Goal: Information Seeking & Learning: Learn about a topic

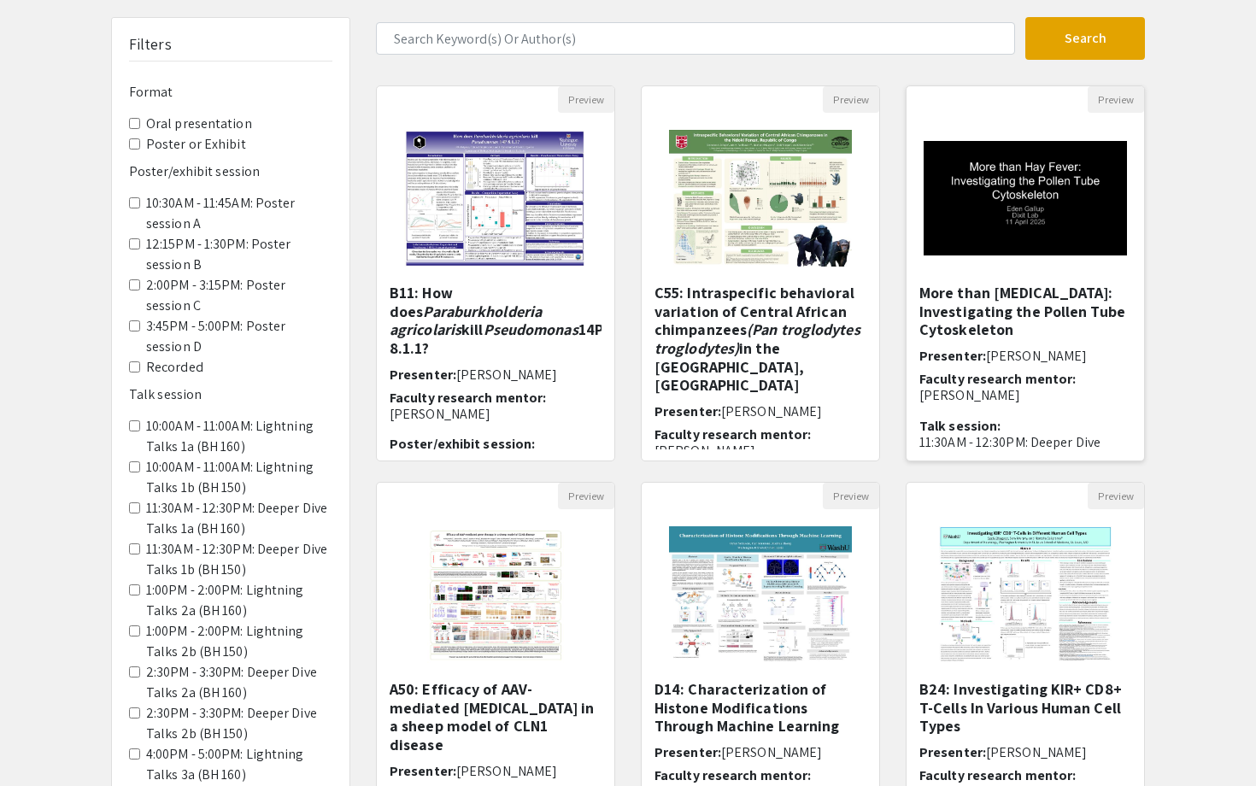
scroll to position [144, 0]
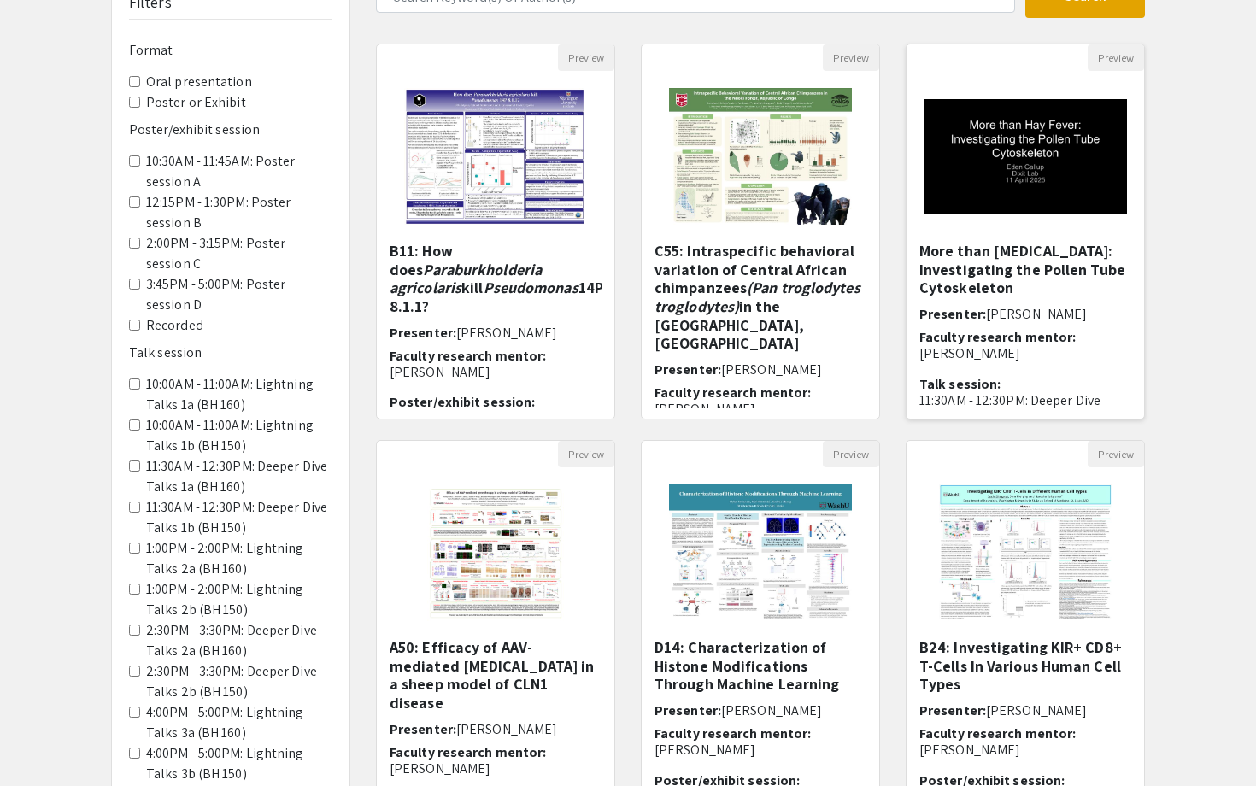
click at [984, 156] on img "Open Presentation <p>More than Hay Fever: Investigating the Pollen Tube Cytoske…" at bounding box center [1024, 156] width 237 height 149
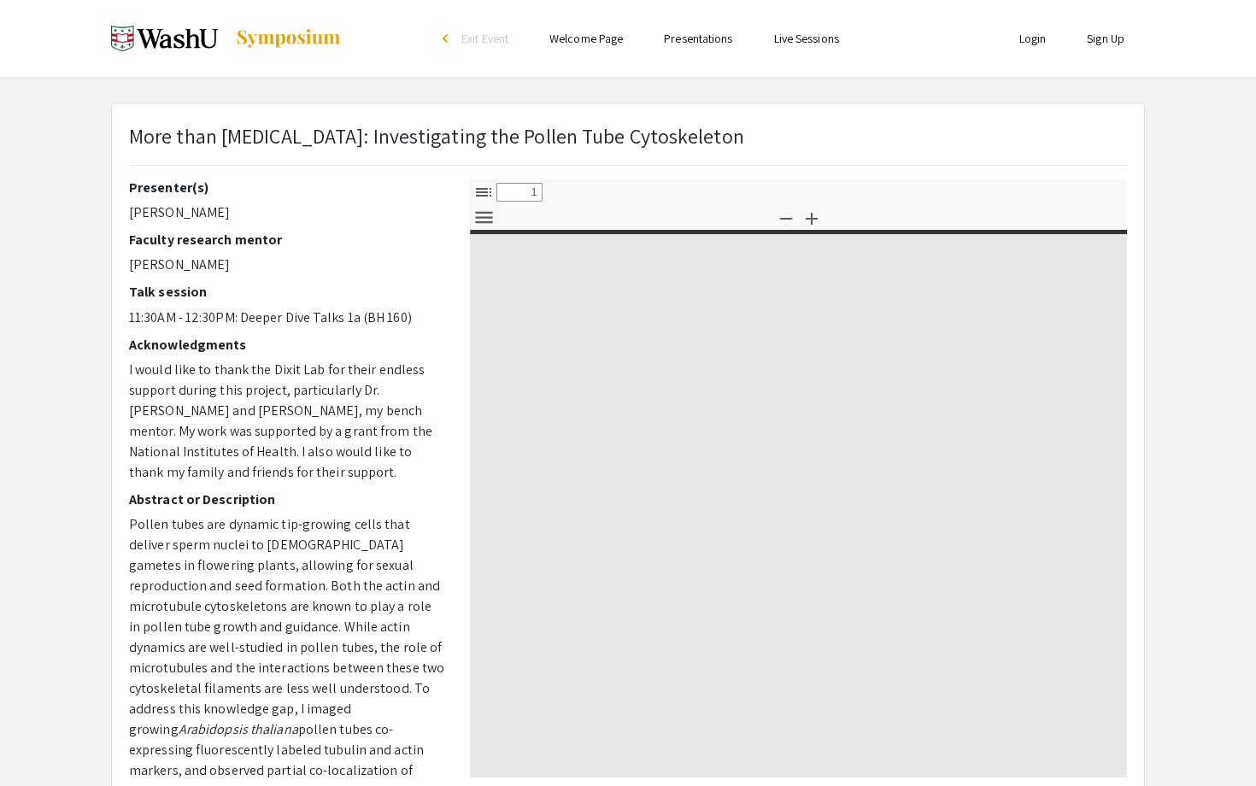
select select "custom"
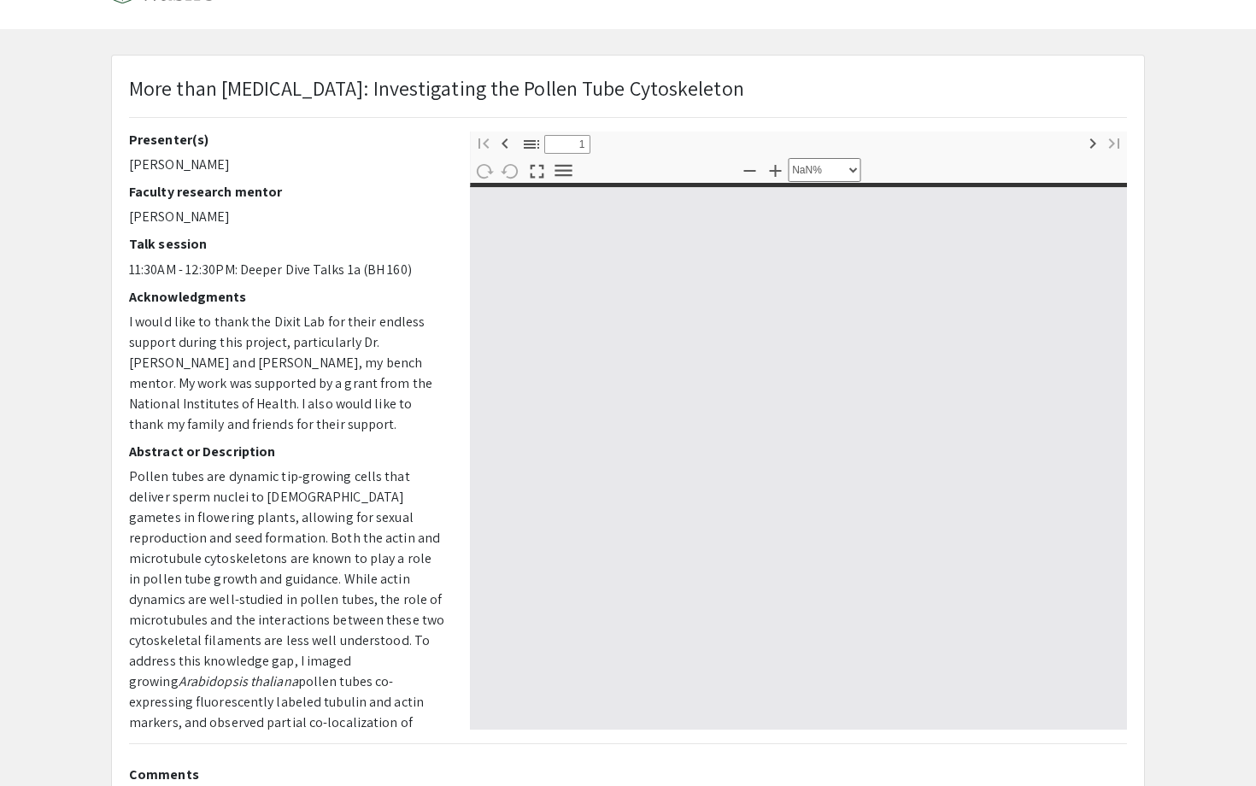
type input "0"
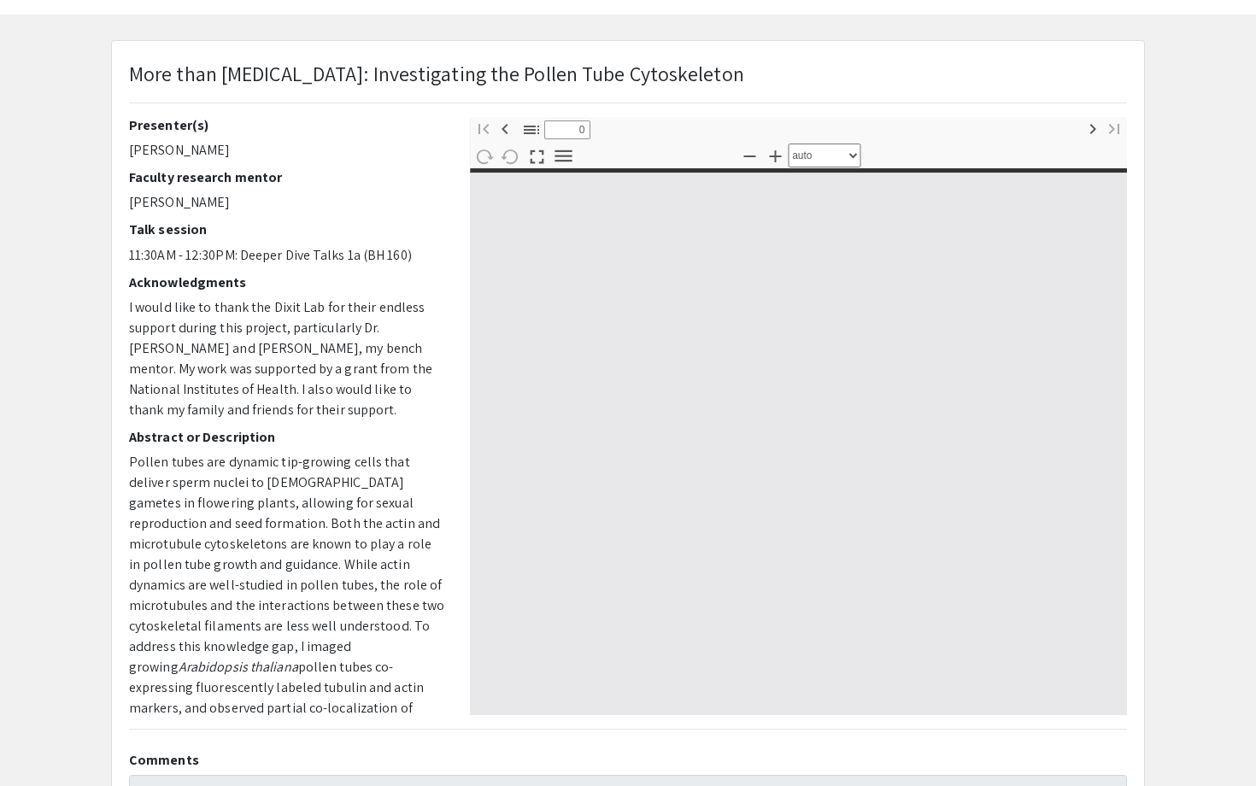
select select "custom"
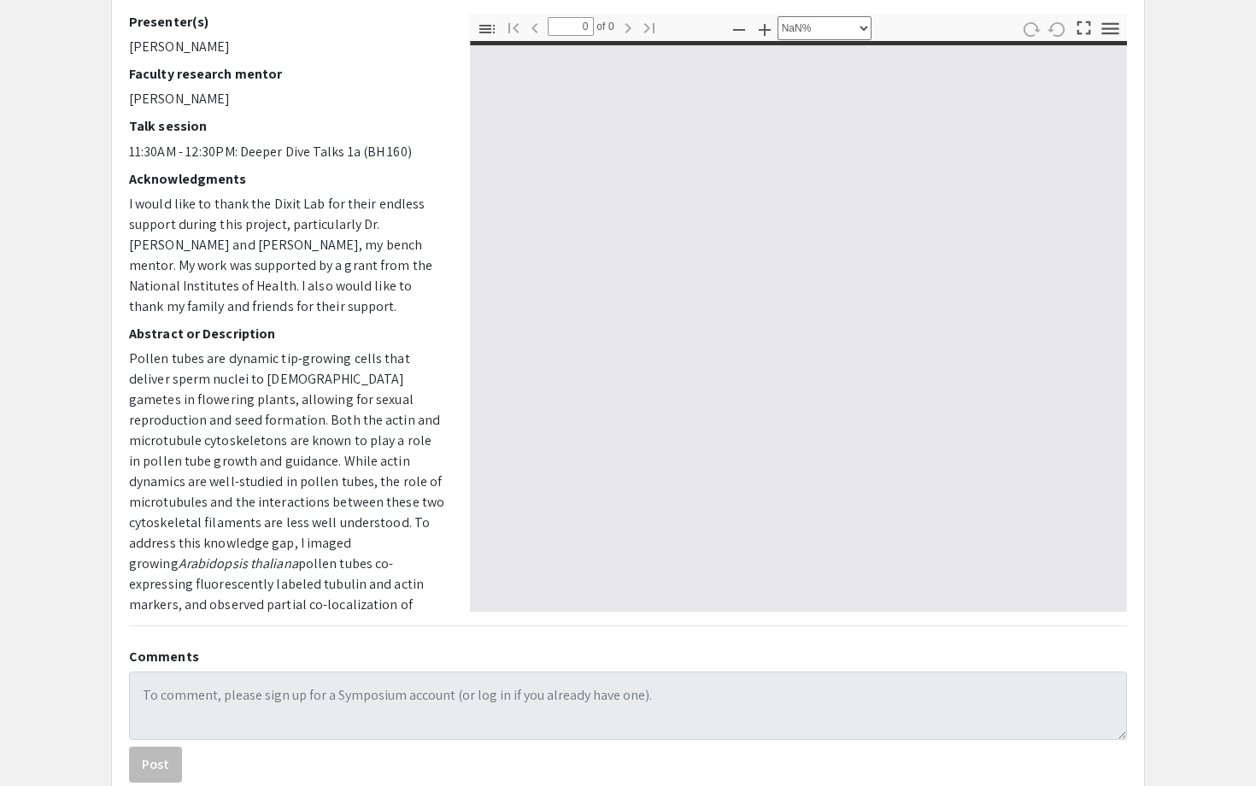
type input "1"
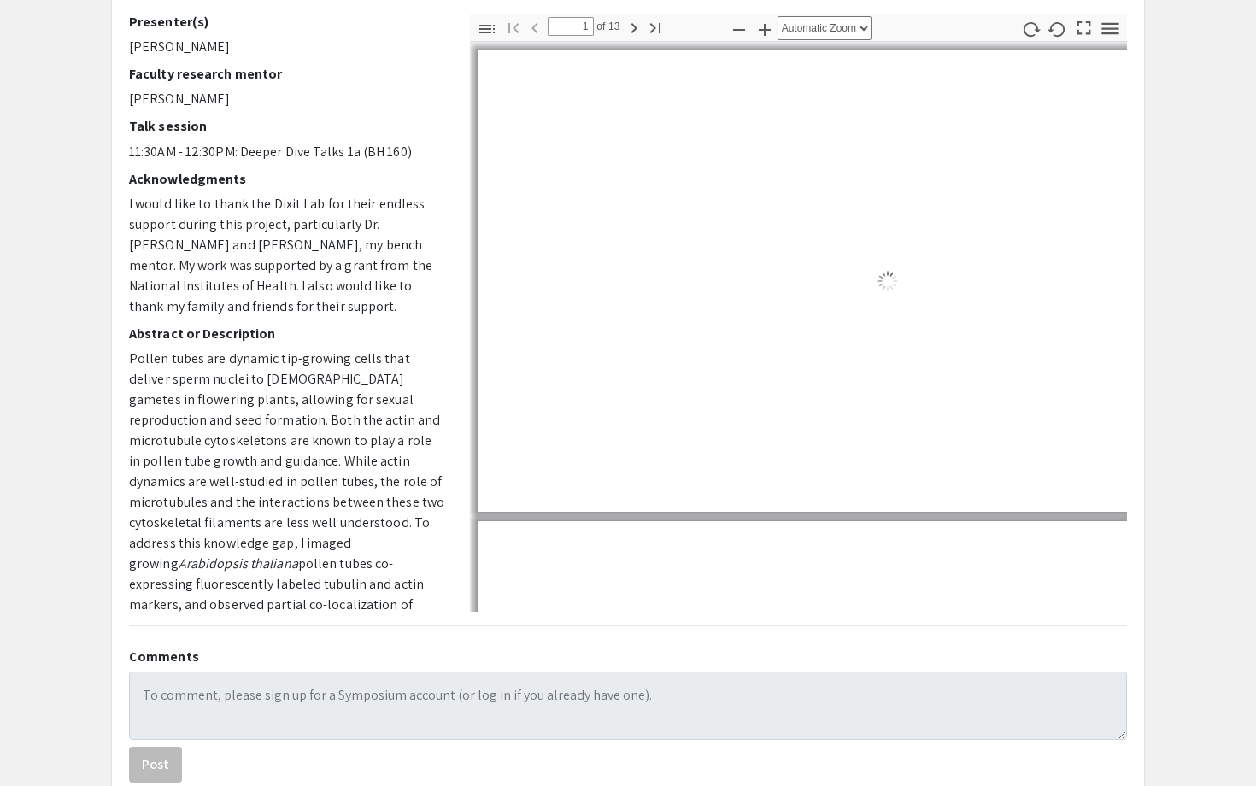
scroll to position [155, 0]
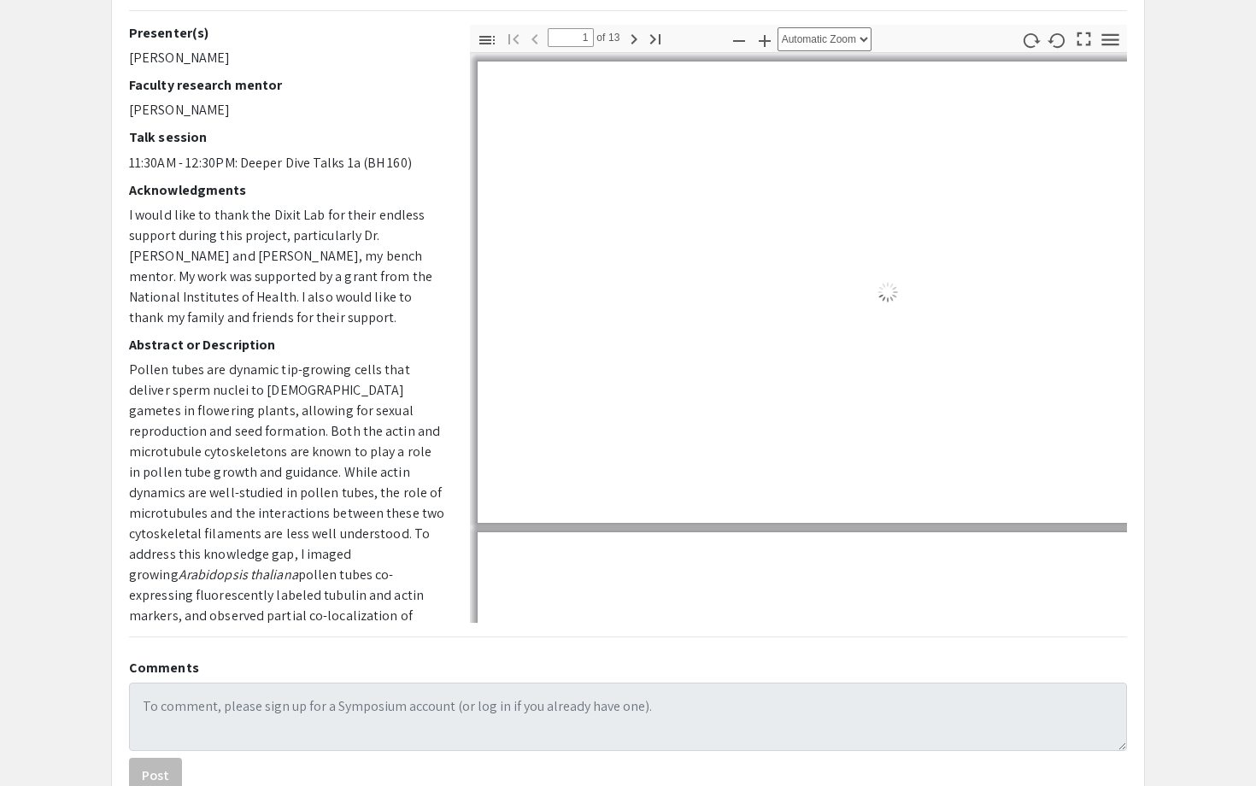
select select "auto"
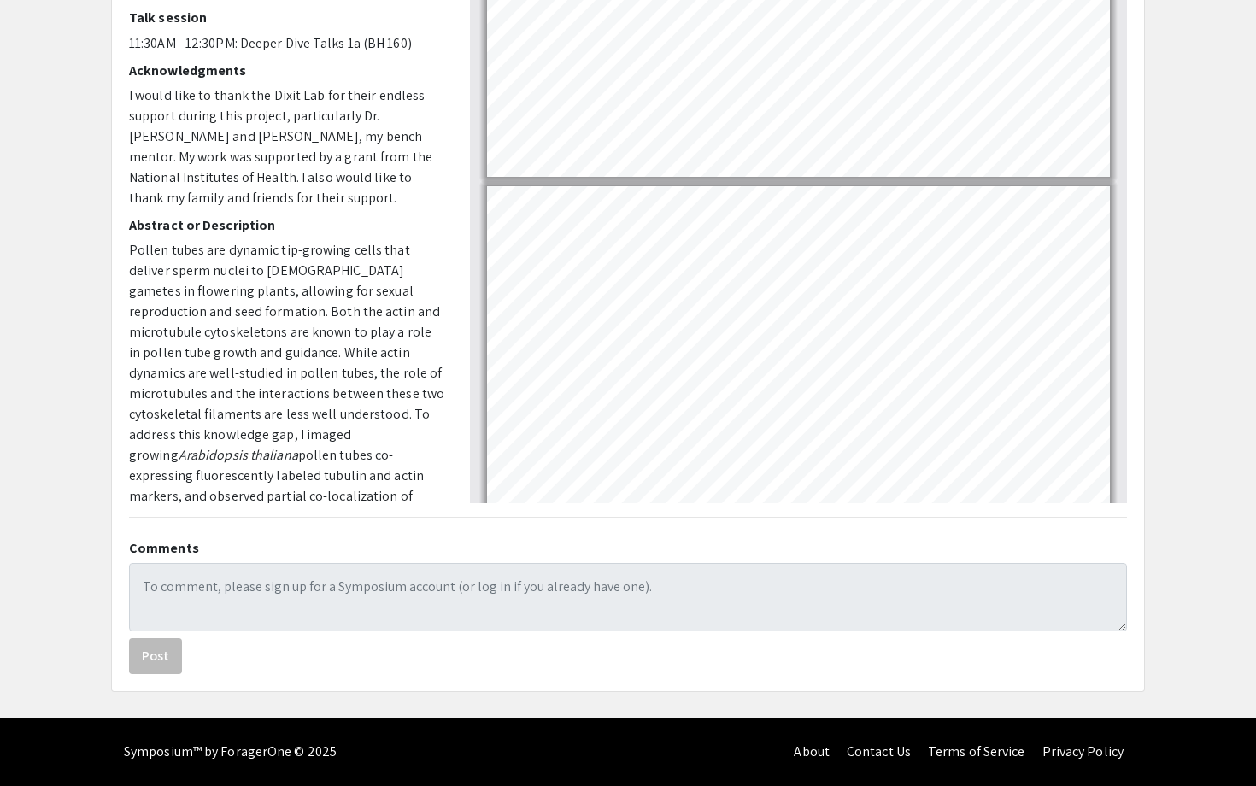
scroll to position [0, 0]
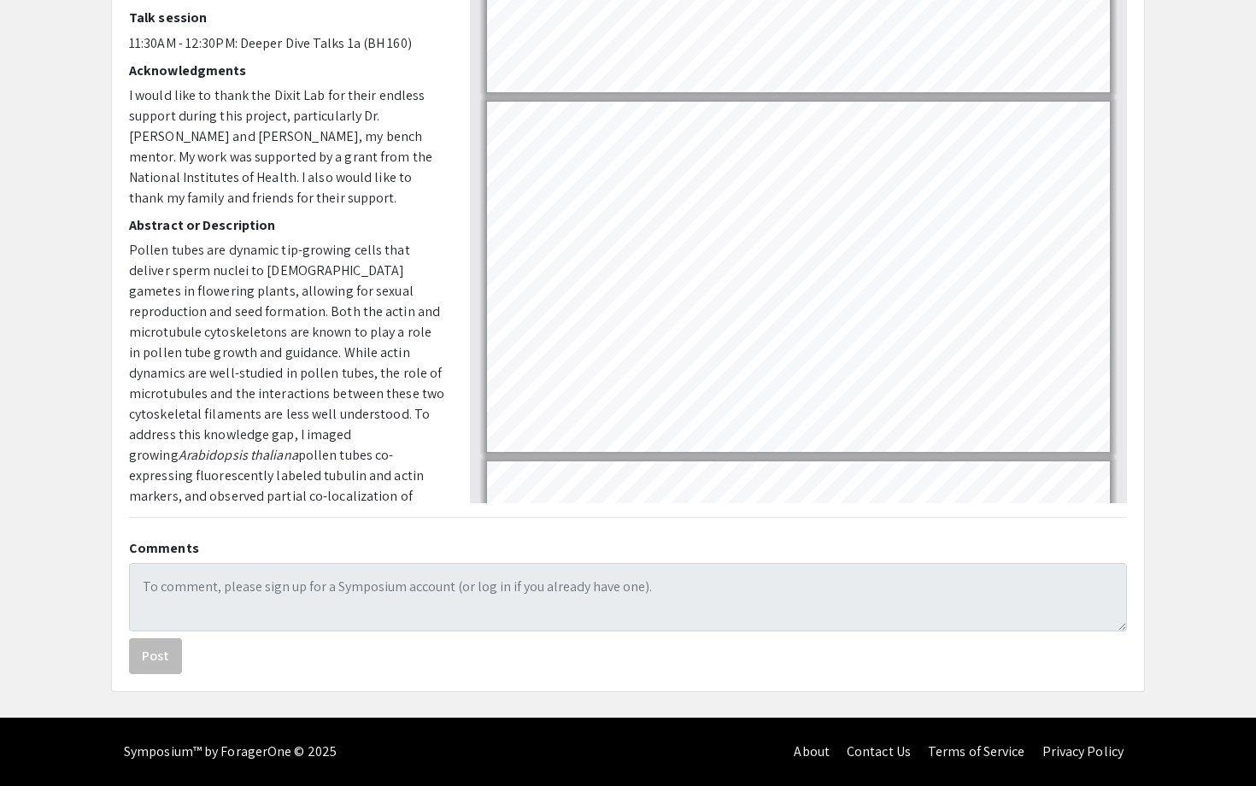
type input "1"
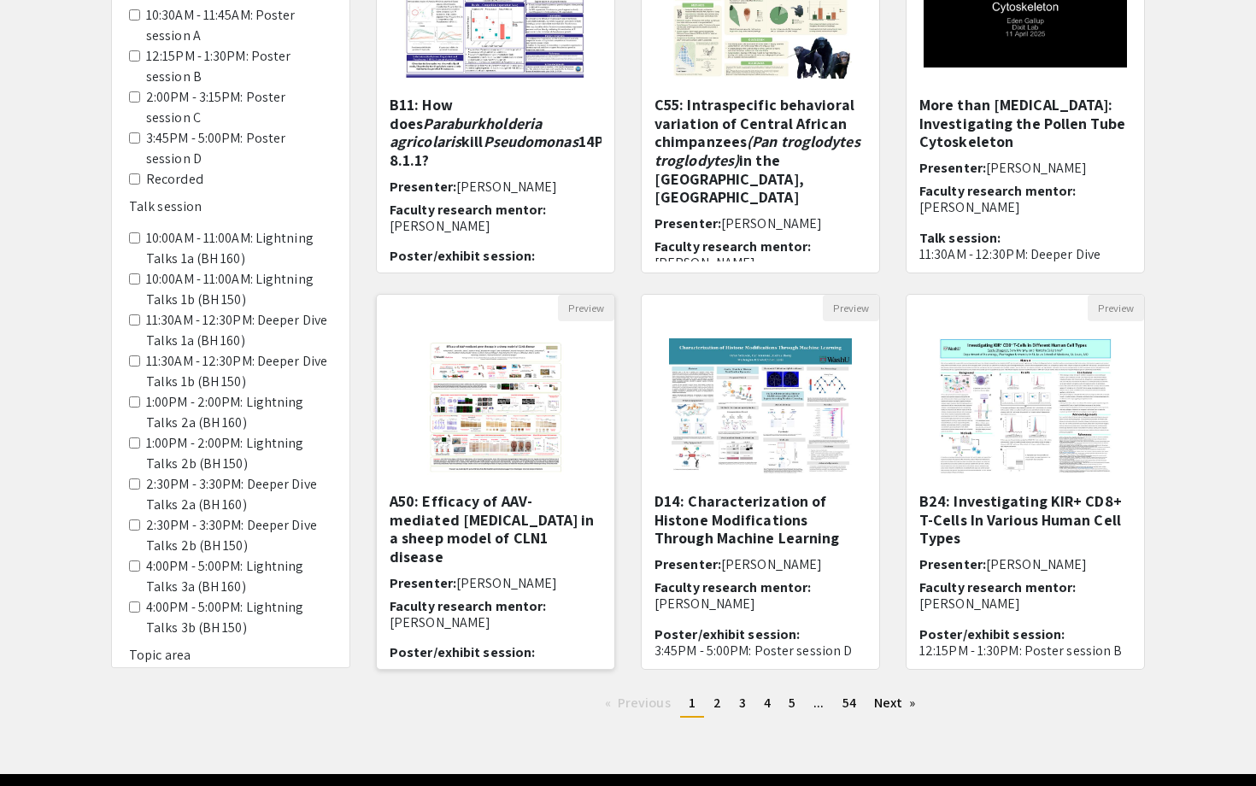
scroll to position [330, 0]
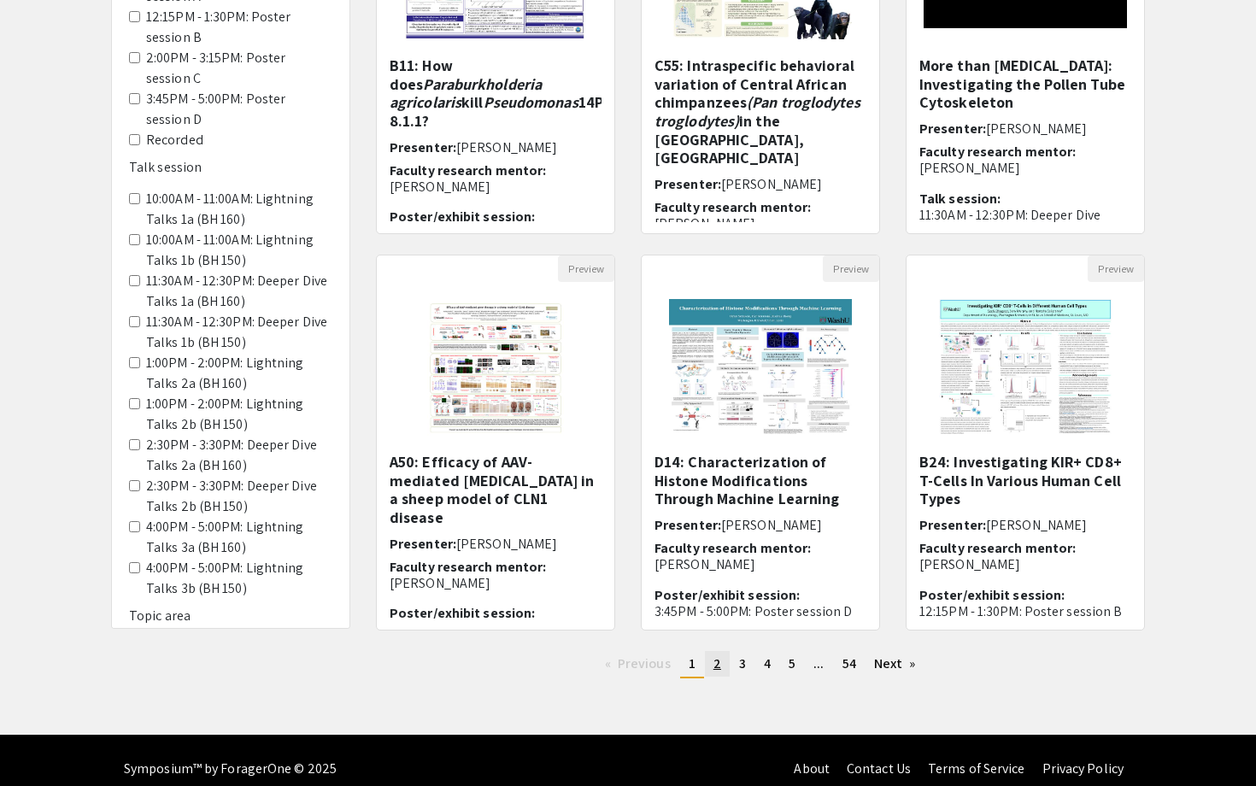
click at [724, 668] on link "page 2" at bounding box center [717, 664] width 25 height 26
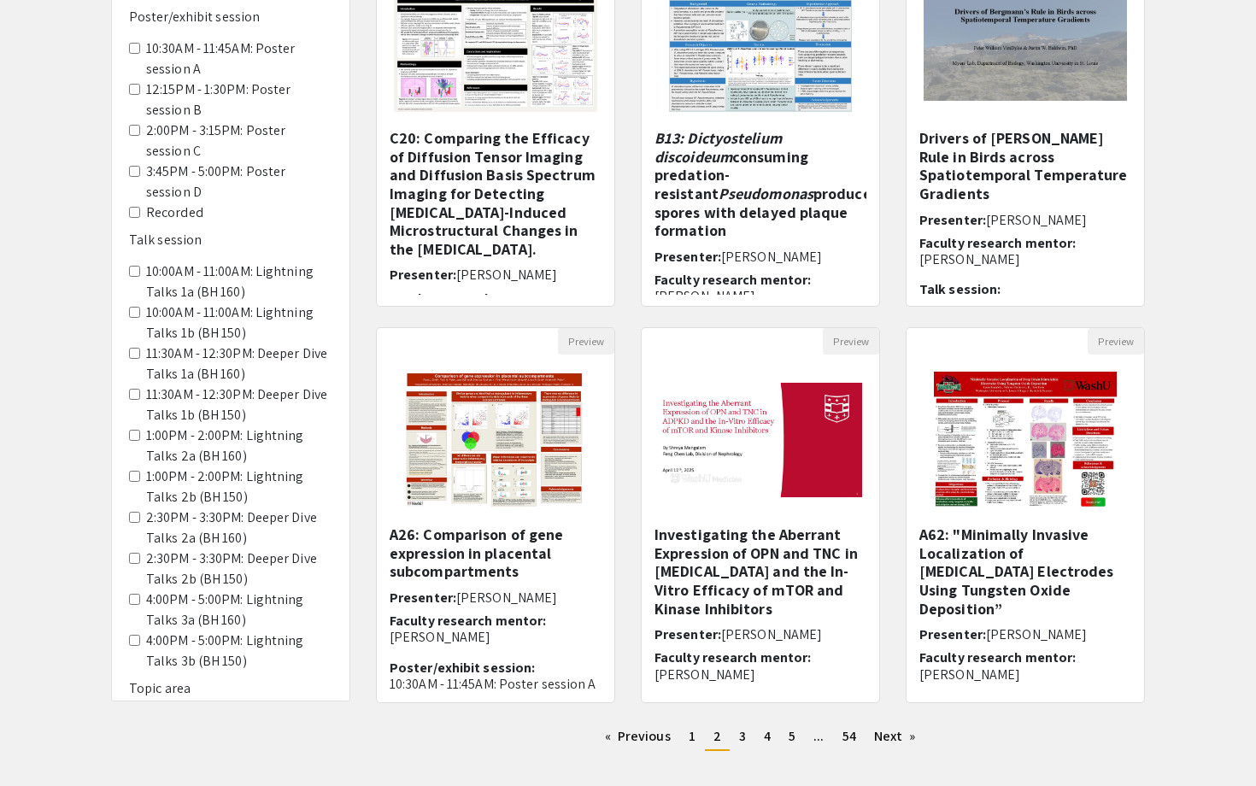
scroll to position [347, 0]
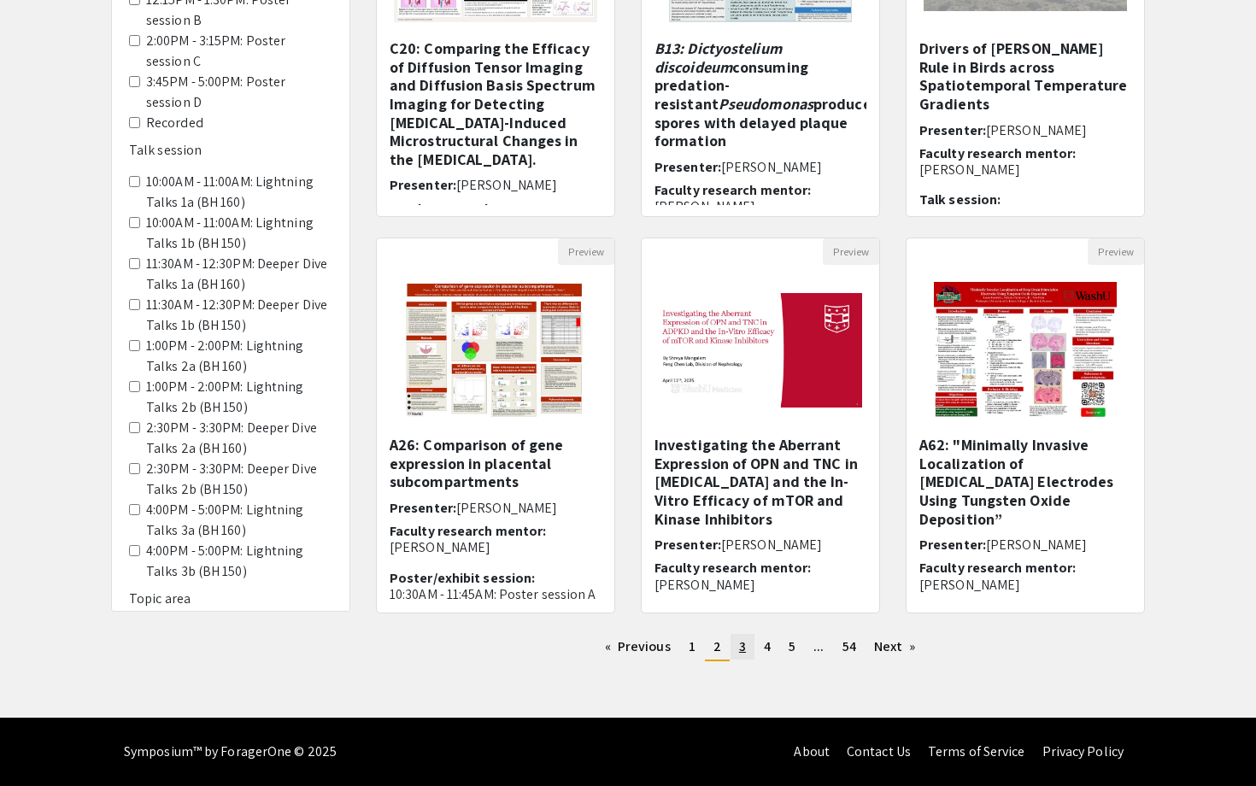
click at [739, 653] on span "3" at bounding box center [742, 646] width 7 height 18
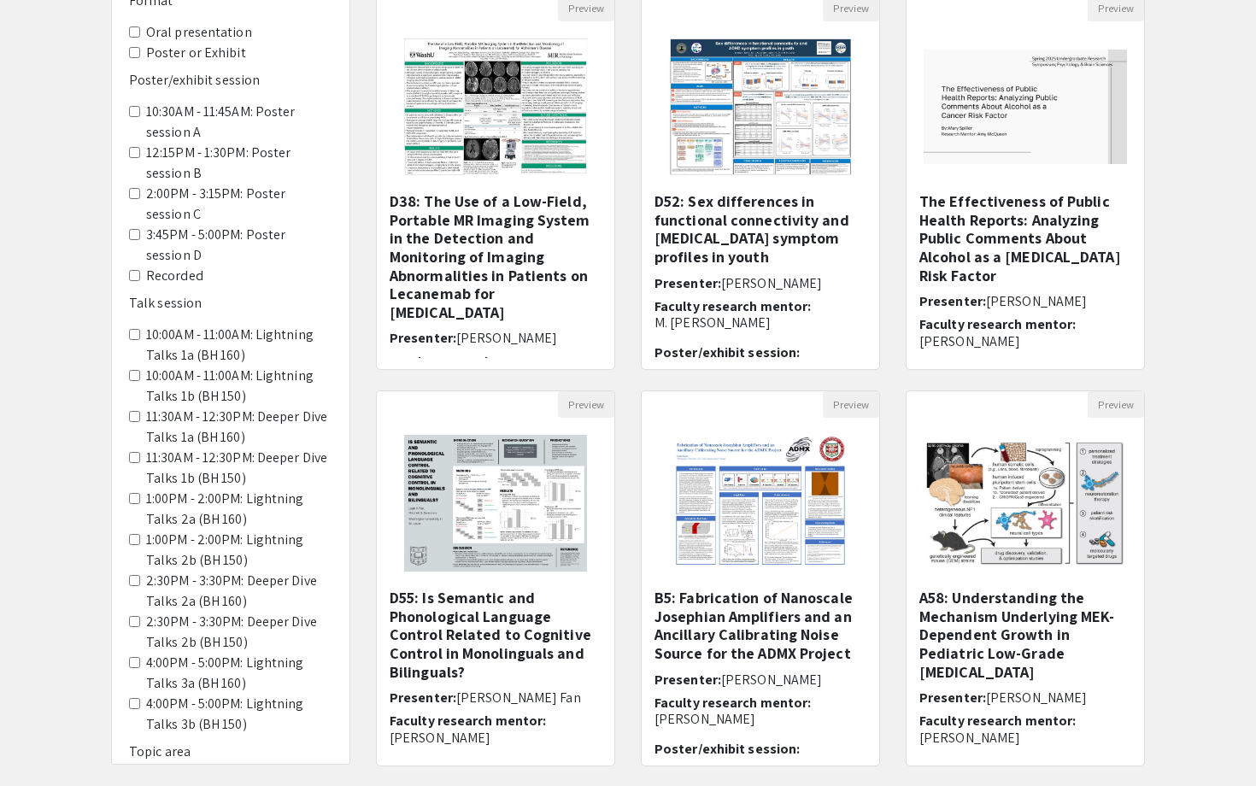
scroll to position [347, 0]
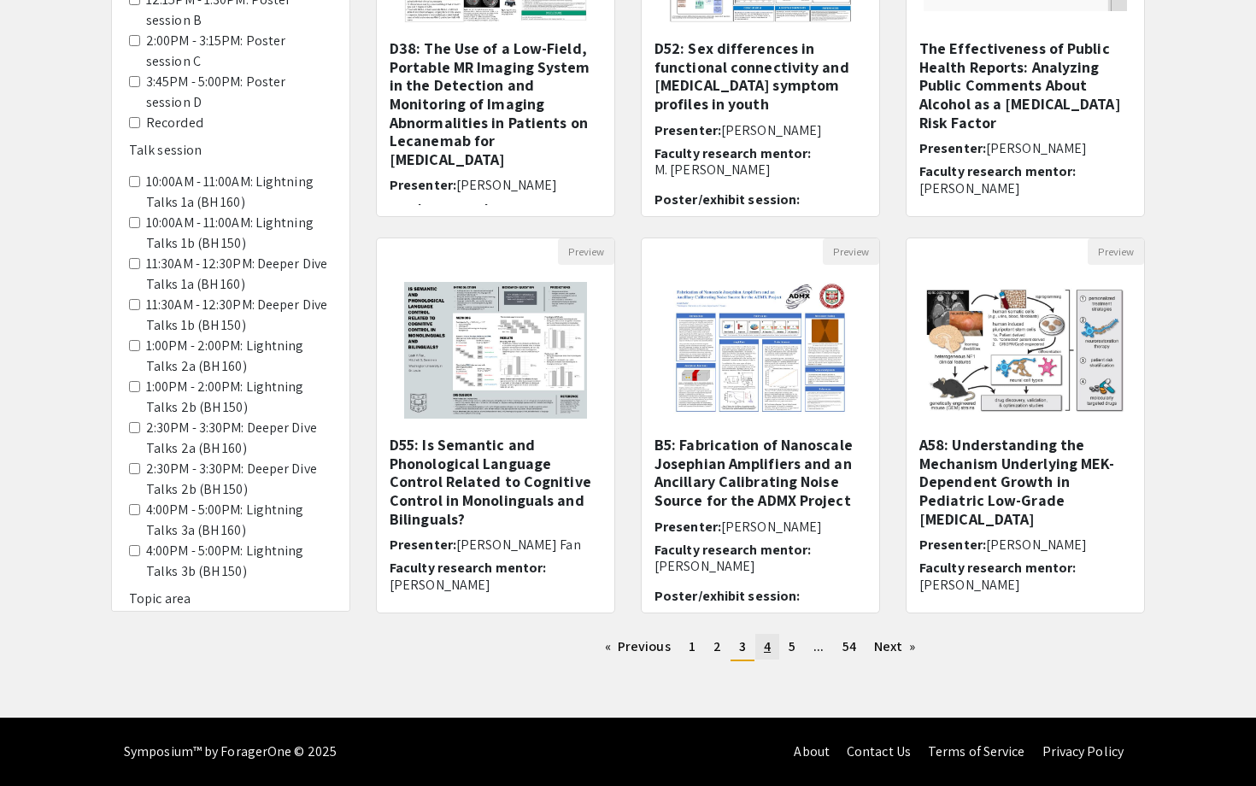
click at [767, 648] on span "4" at bounding box center [767, 646] width 7 height 18
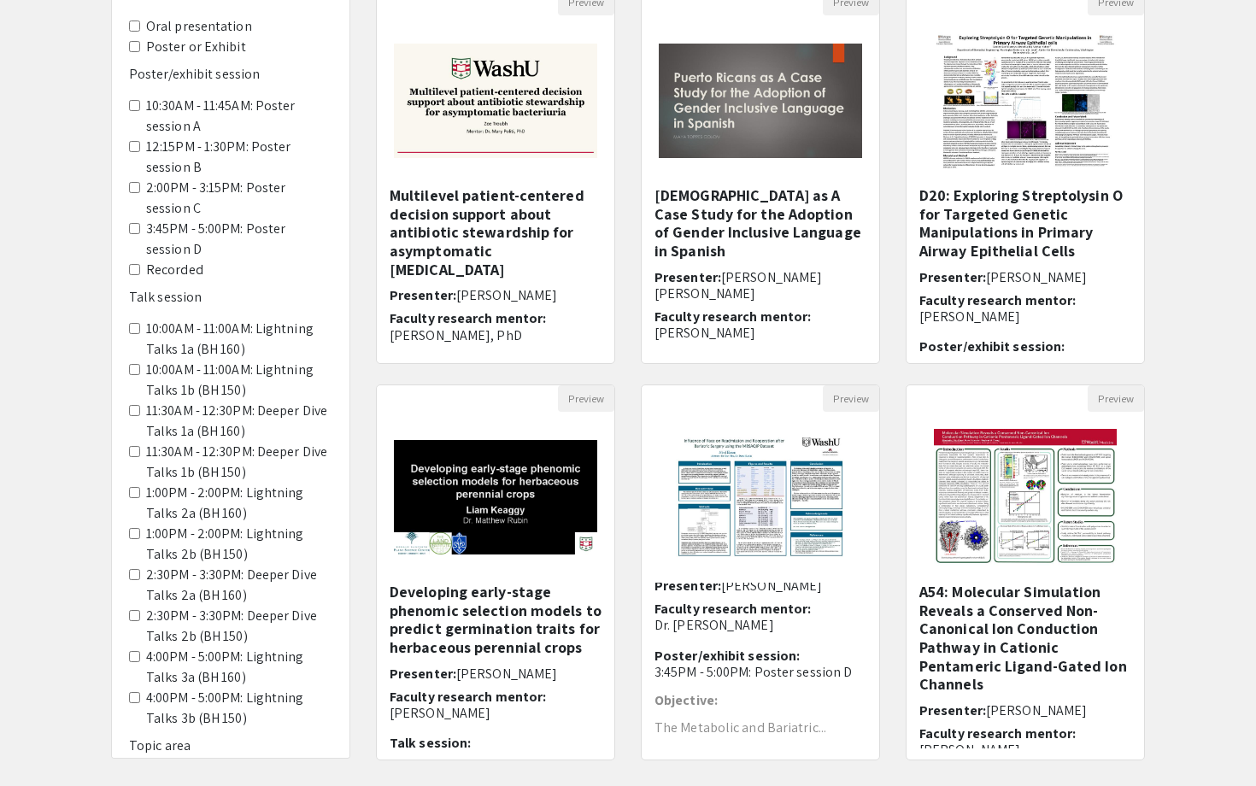
scroll to position [347, 0]
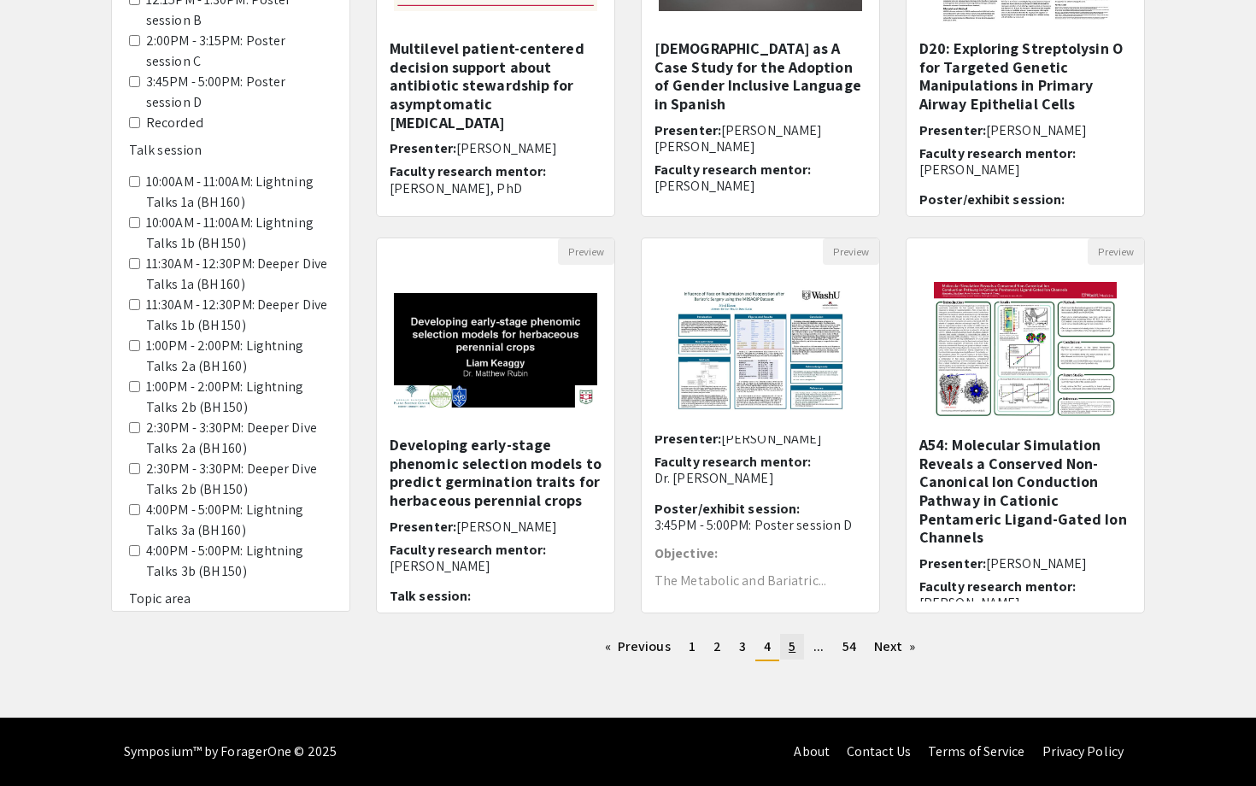
click at [799, 650] on link "page 5" at bounding box center [792, 647] width 24 height 26
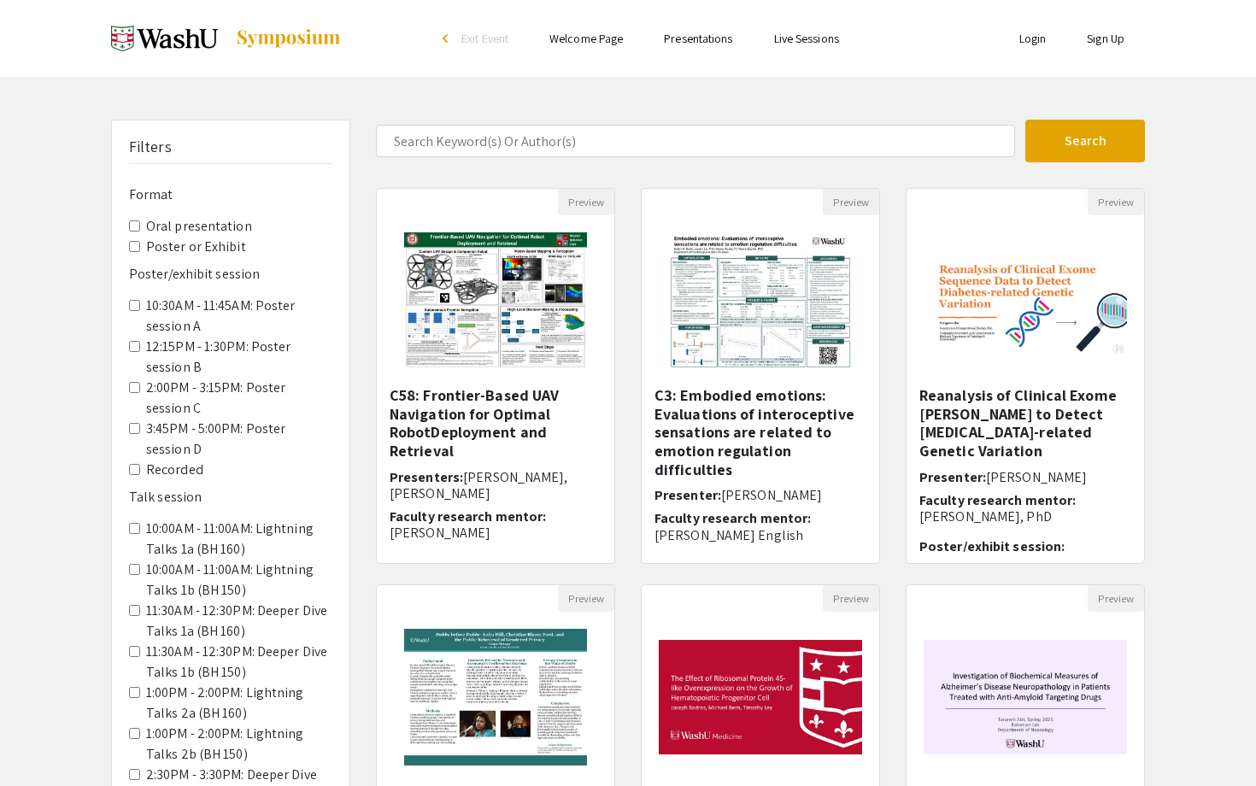
scroll to position [347, 0]
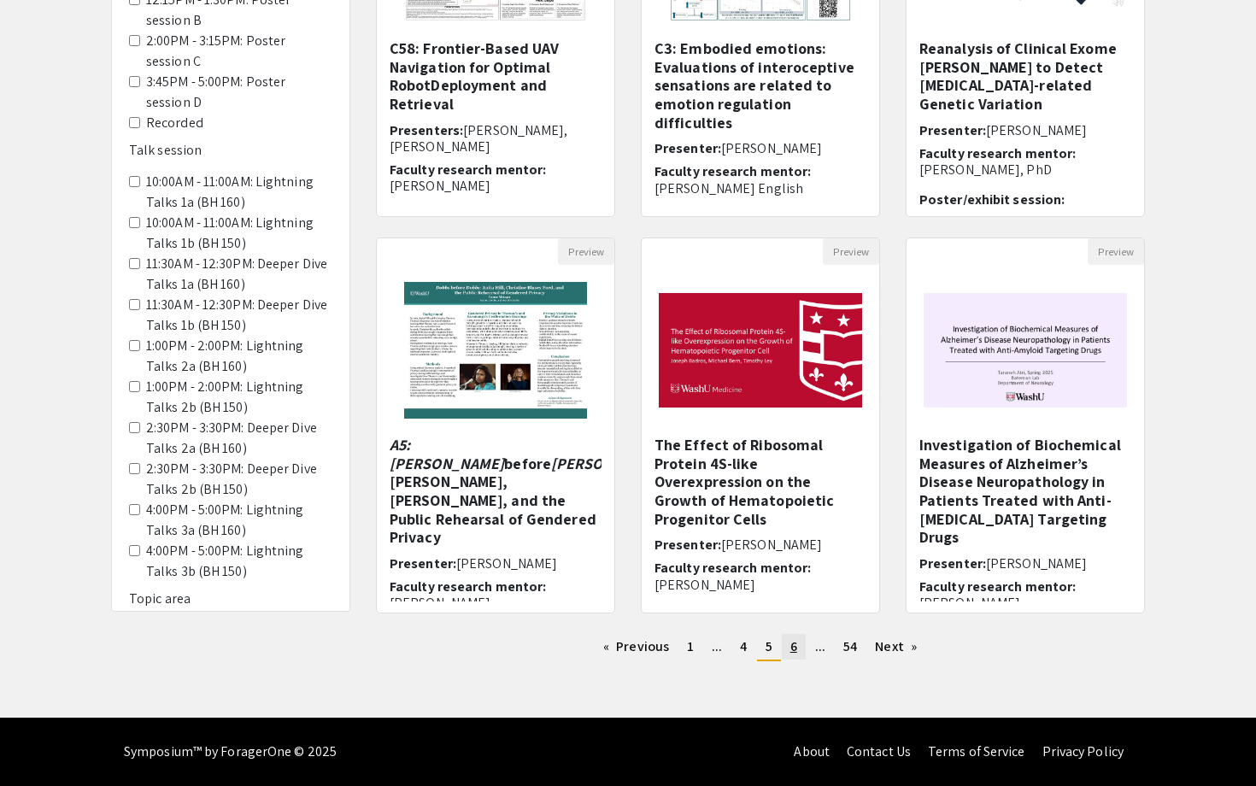
click at [799, 650] on link "page 6" at bounding box center [794, 647] width 24 height 26
